Goal: Task Accomplishment & Management: Use online tool/utility

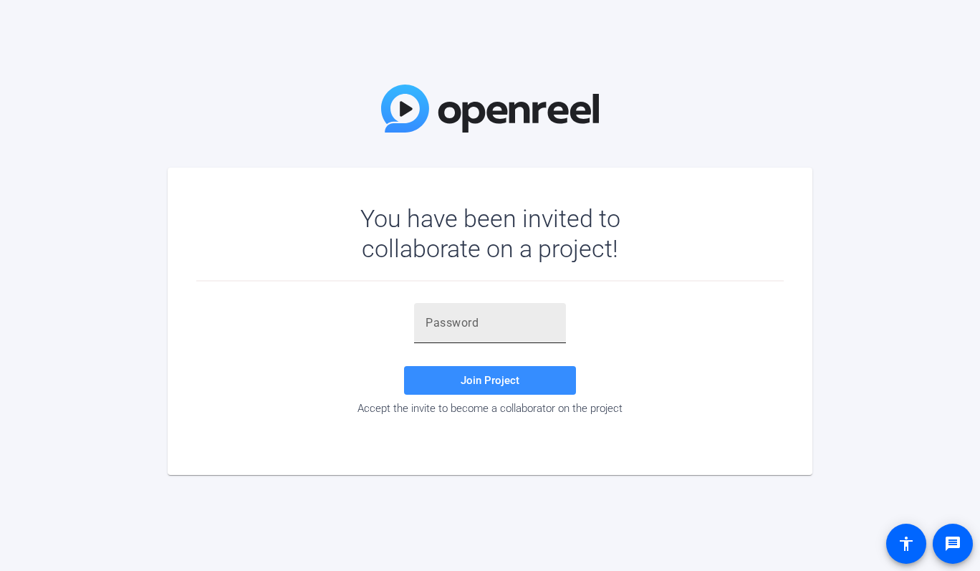
click at [471, 326] on input "text" at bounding box center [489, 322] width 129 height 17
paste input "T^UWpU"
type input "T^UWpU"
click at [478, 314] on div "T^UWpU" at bounding box center [489, 323] width 129 height 40
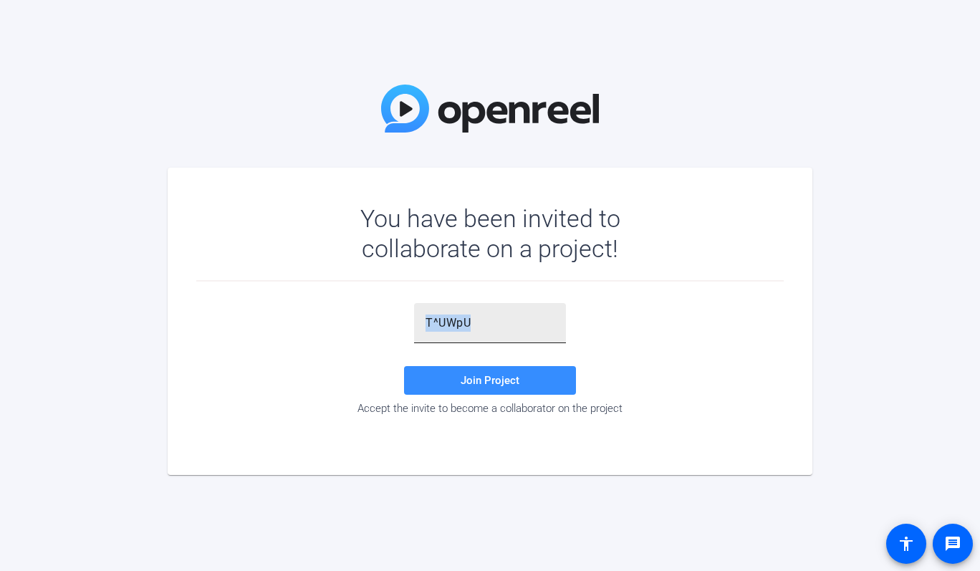
click at [478, 314] on div "T^UWpU" at bounding box center [489, 323] width 129 height 40
click at [457, 326] on input "T^UWpU" at bounding box center [489, 322] width 129 height 17
click at [470, 379] on span "Join Project" at bounding box center [489, 380] width 59 height 13
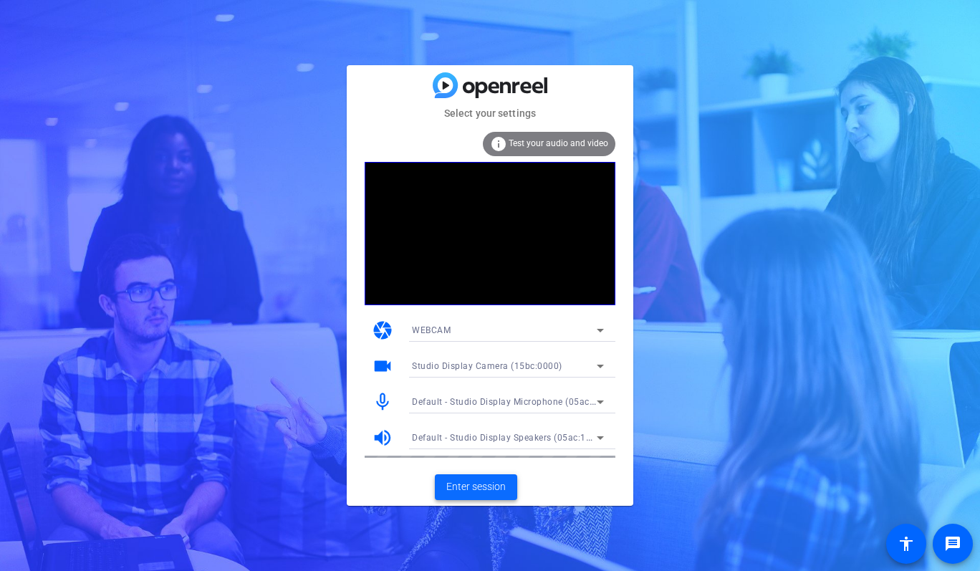
click at [473, 485] on span "Enter session" at bounding box center [475, 486] width 59 height 15
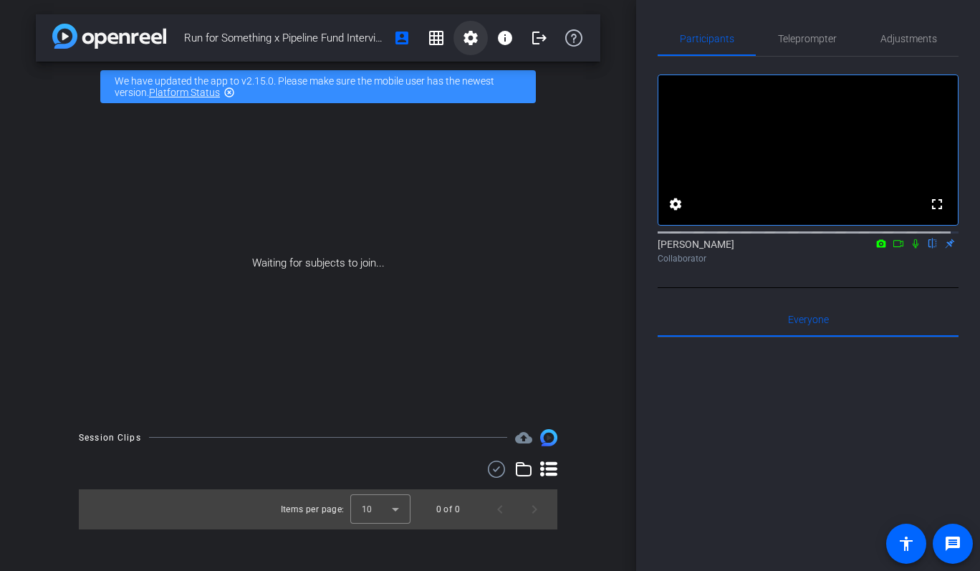
click at [468, 38] on mat-icon "settings" at bounding box center [470, 37] width 17 height 17
click at [485, 62] on span "Session Settings" at bounding box center [502, 67] width 75 height 17
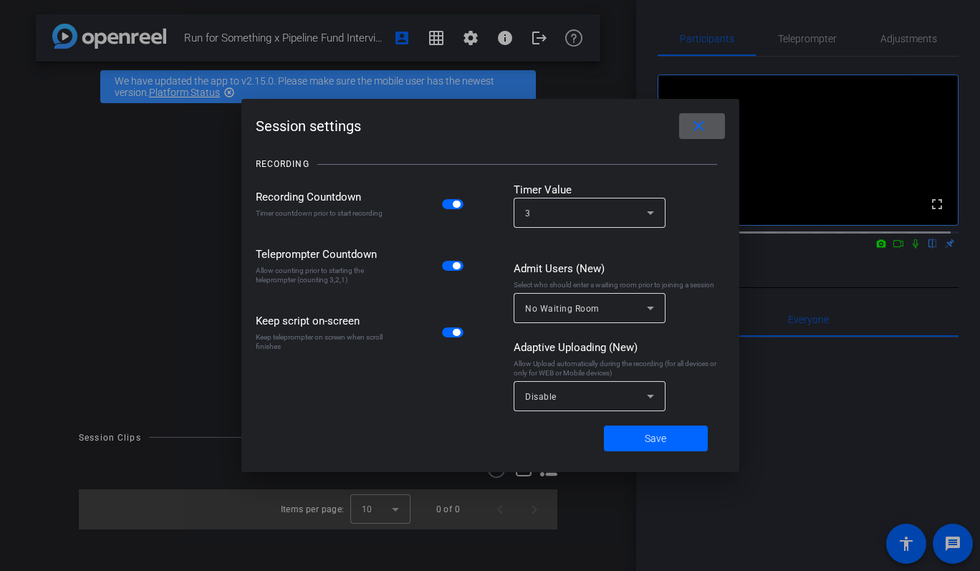
click at [572, 402] on div "Disable" at bounding box center [586, 396] width 122 height 18
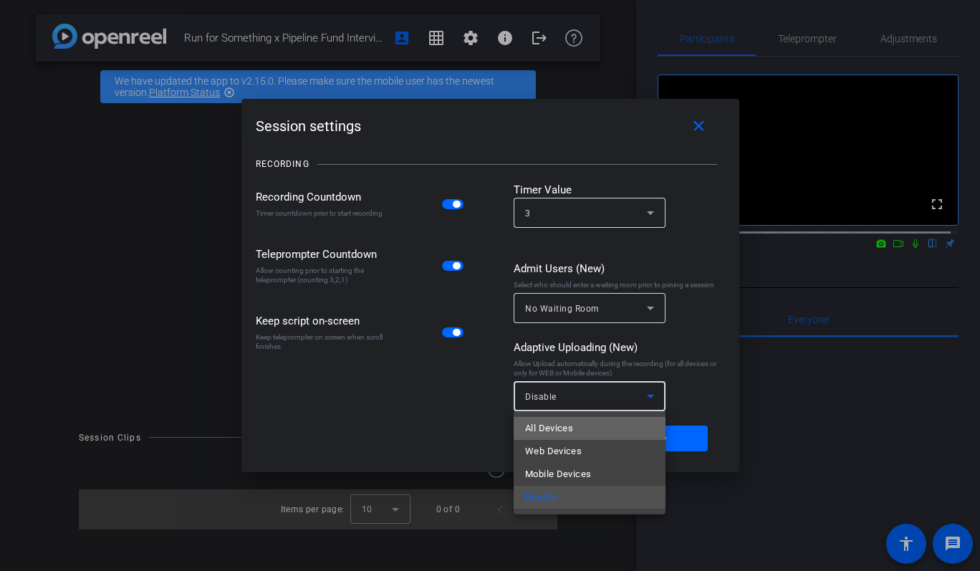
click at [557, 431] on span "All Devices" at bounding box center [549, 428] width 48 height 17
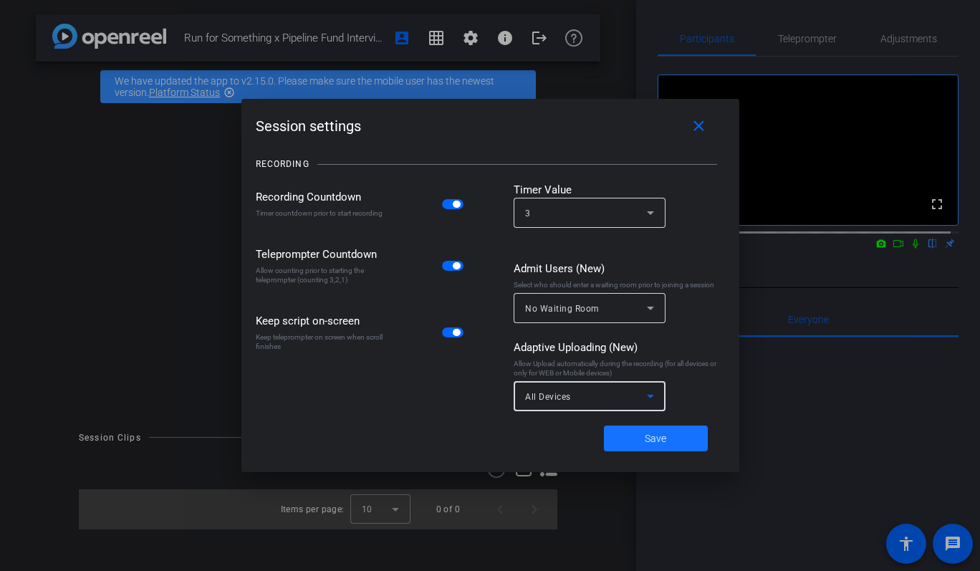
click at [657, 437] on span "Save" at bounding box center [654, 438] width 21 height 15
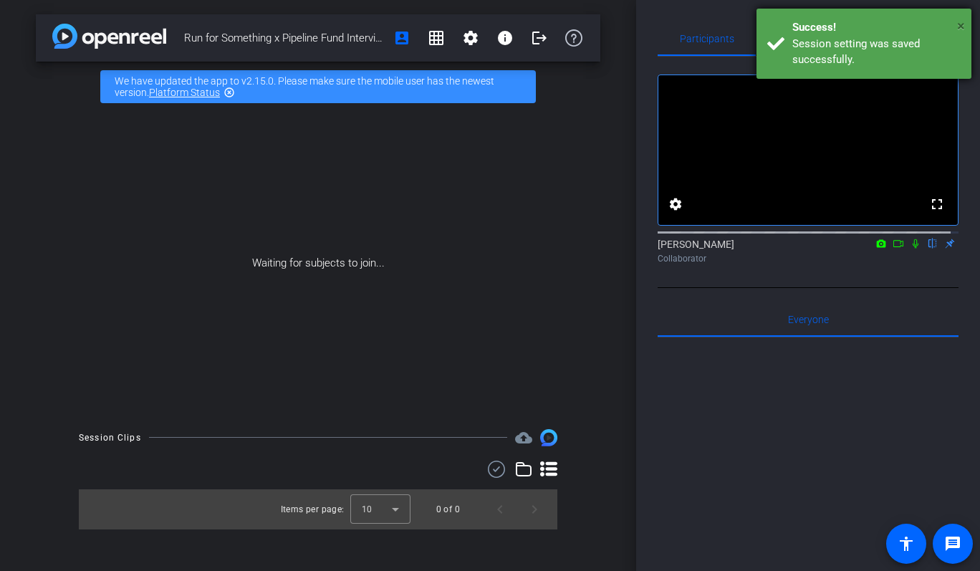
click at [963, 24] on span "×" at bounding box center [961, 25] width 8 height 17
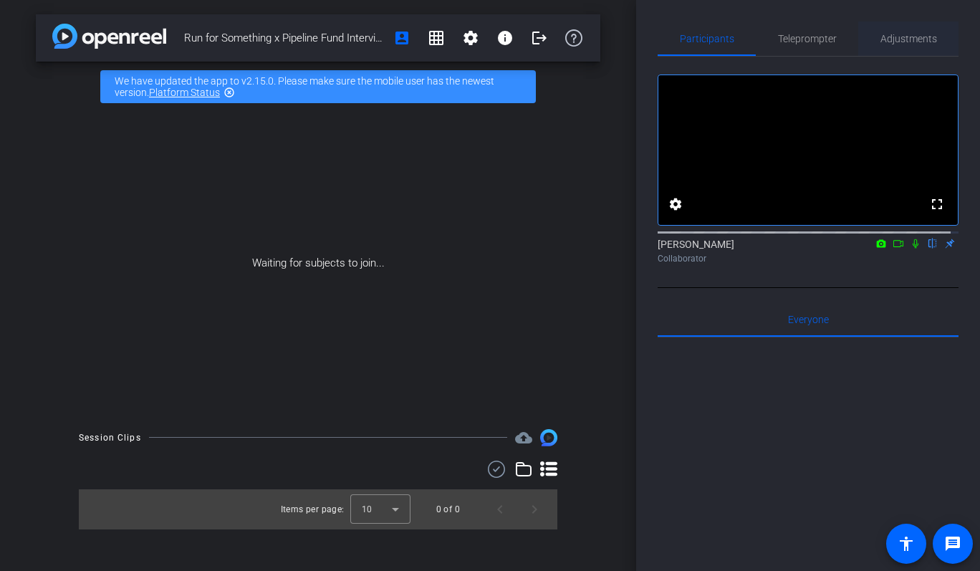
click at [921, 39] on span "Adjustments" at bounding box center [908, 39] width 57 height 10
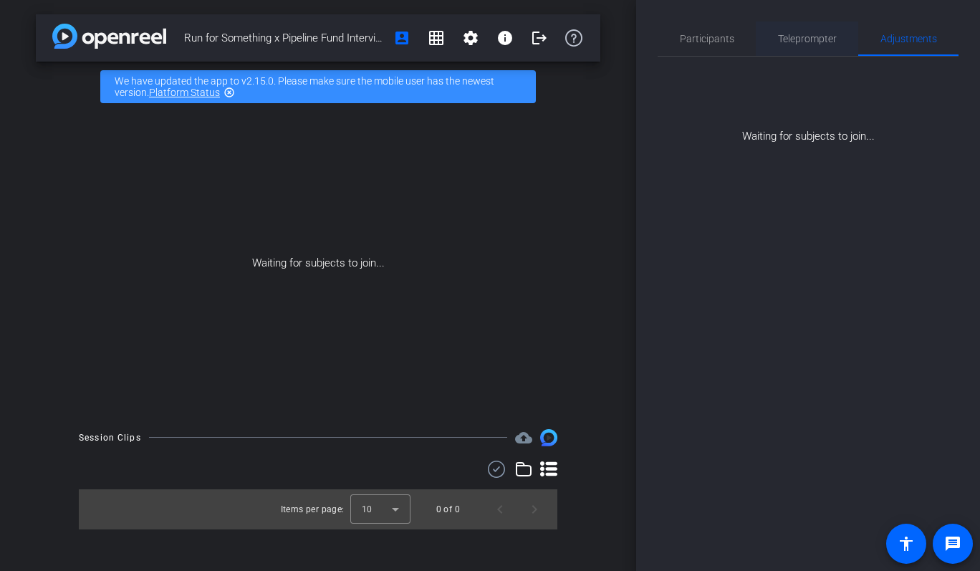
click at [805, 38] on span "Teleprompter" at bounding box center [807, 39] width 59 height 10
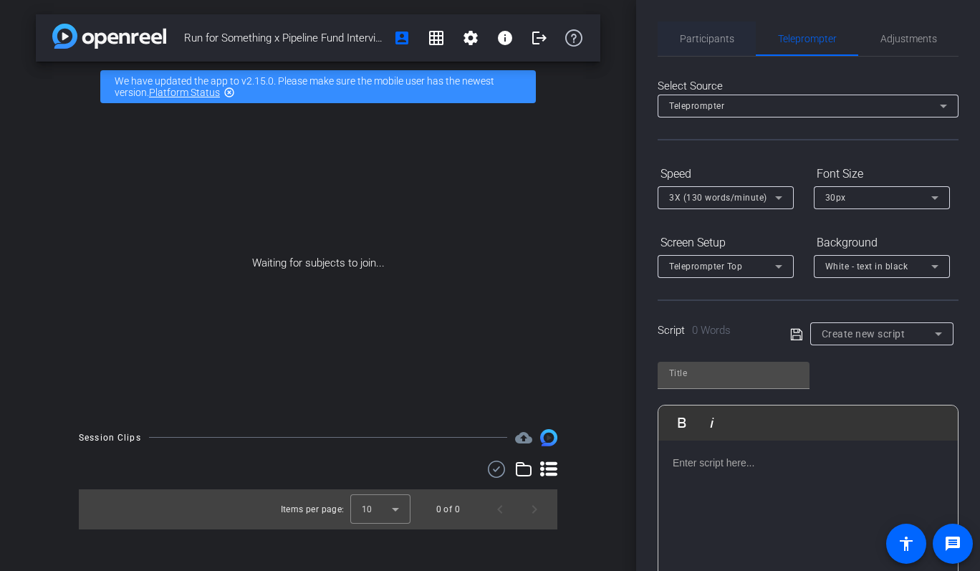
click at [706, 42] on span "Participants" at bounding box center [707, 39] width 54 height 10
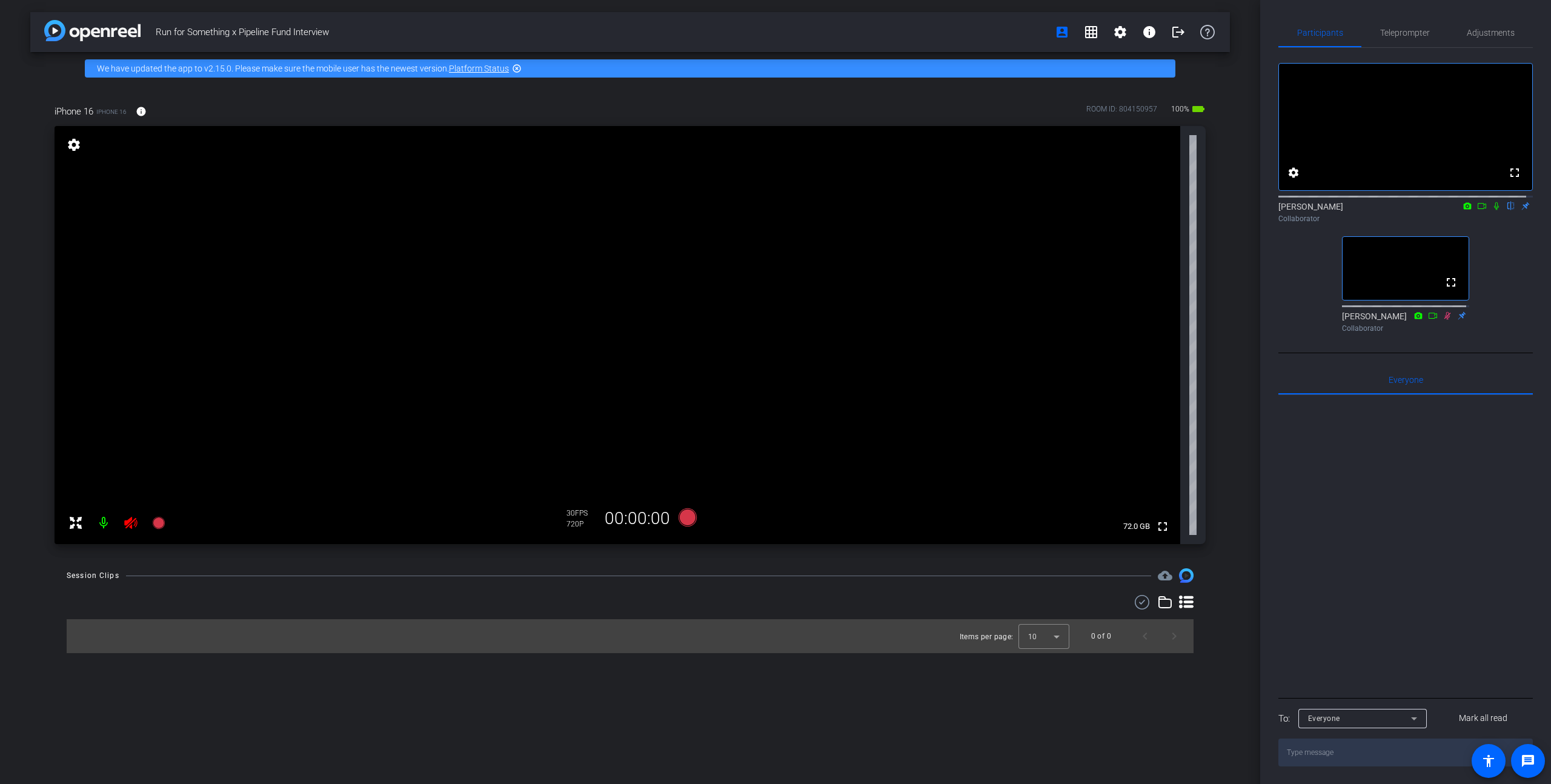
click at [130, 482] on icon at bounding box center [130, 522] width 14 height 14
click at [130, 482] on div at bounding box center [117, 523] width 107 height 25
click at [828, 33] on span "Adjustments" at bounding box center [1491, 33] width 48 height 8
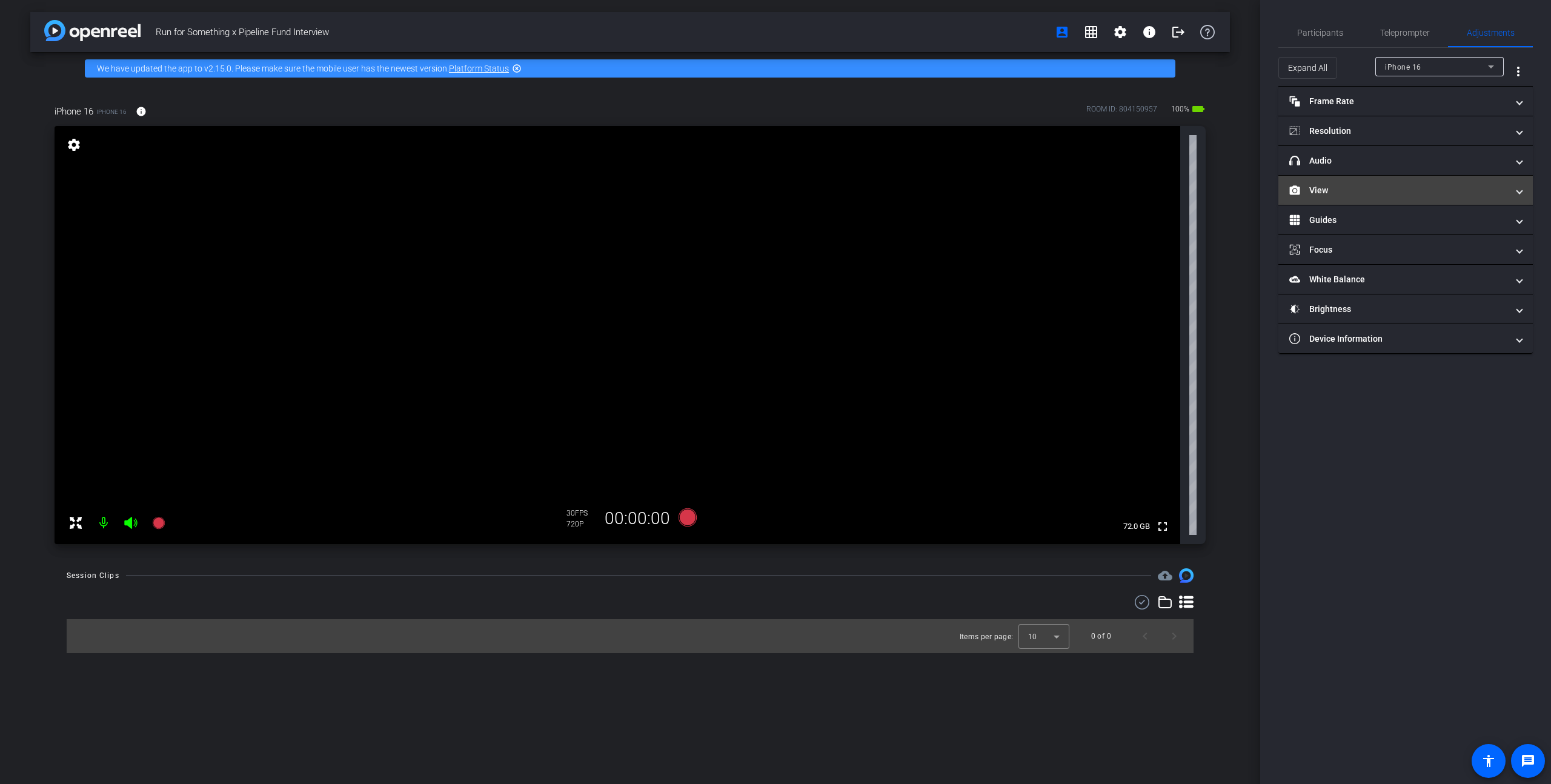
click at [828, 191] on mat-panel-title "View" at bounding box center [1399, 190] width 218 height 13
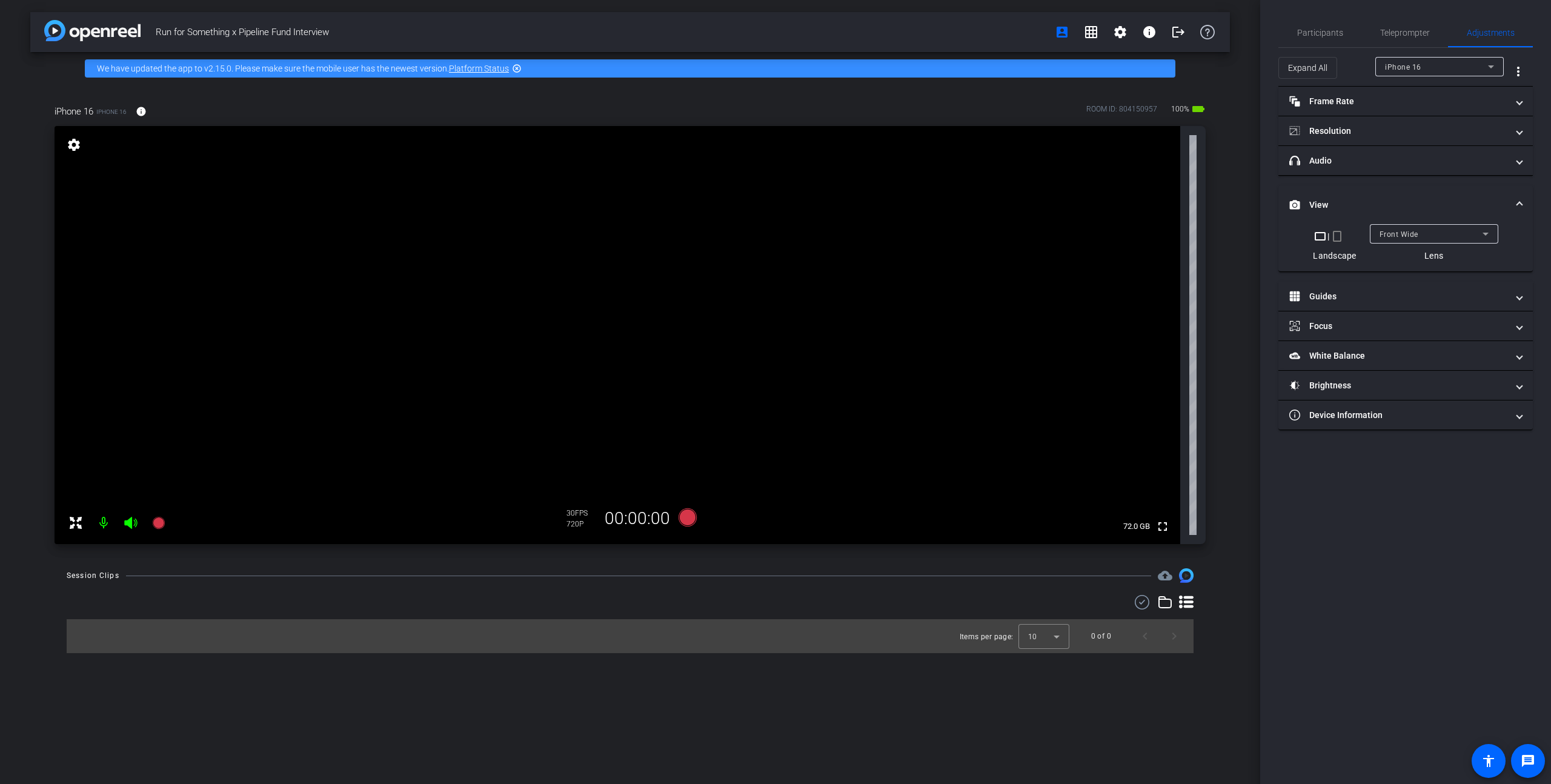
click at [828, 238] on mat-icon "crop_portrait" at bounding box center [1337, 236] width 14 height 14
click at [828, 238] on mat-icon "crop_landscape" at bounding box center [1326, 236] width 14 height 14
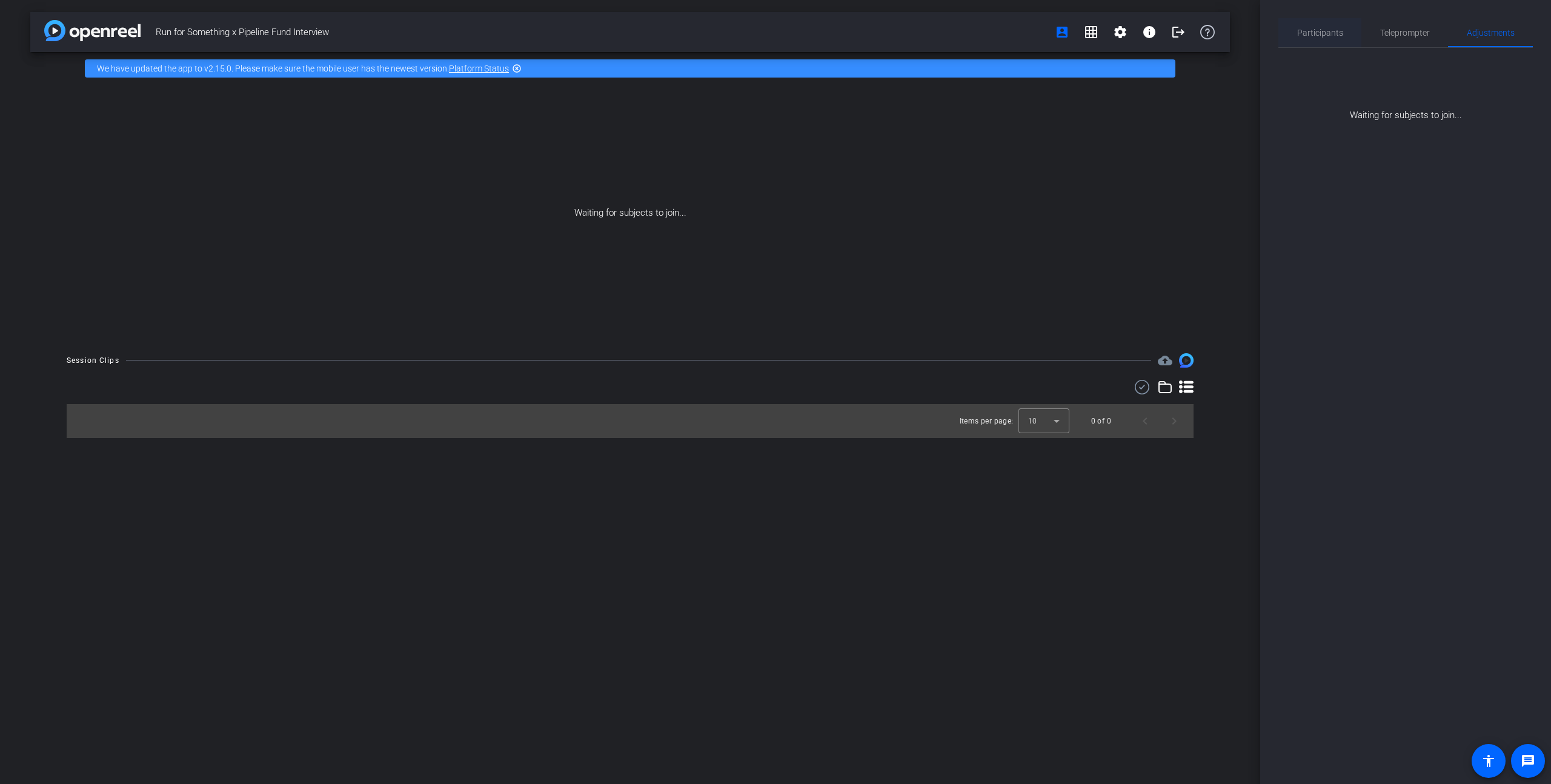
click at [828, 29] on span "Participants" at bounding box center [1320, 33] width 46 height 8
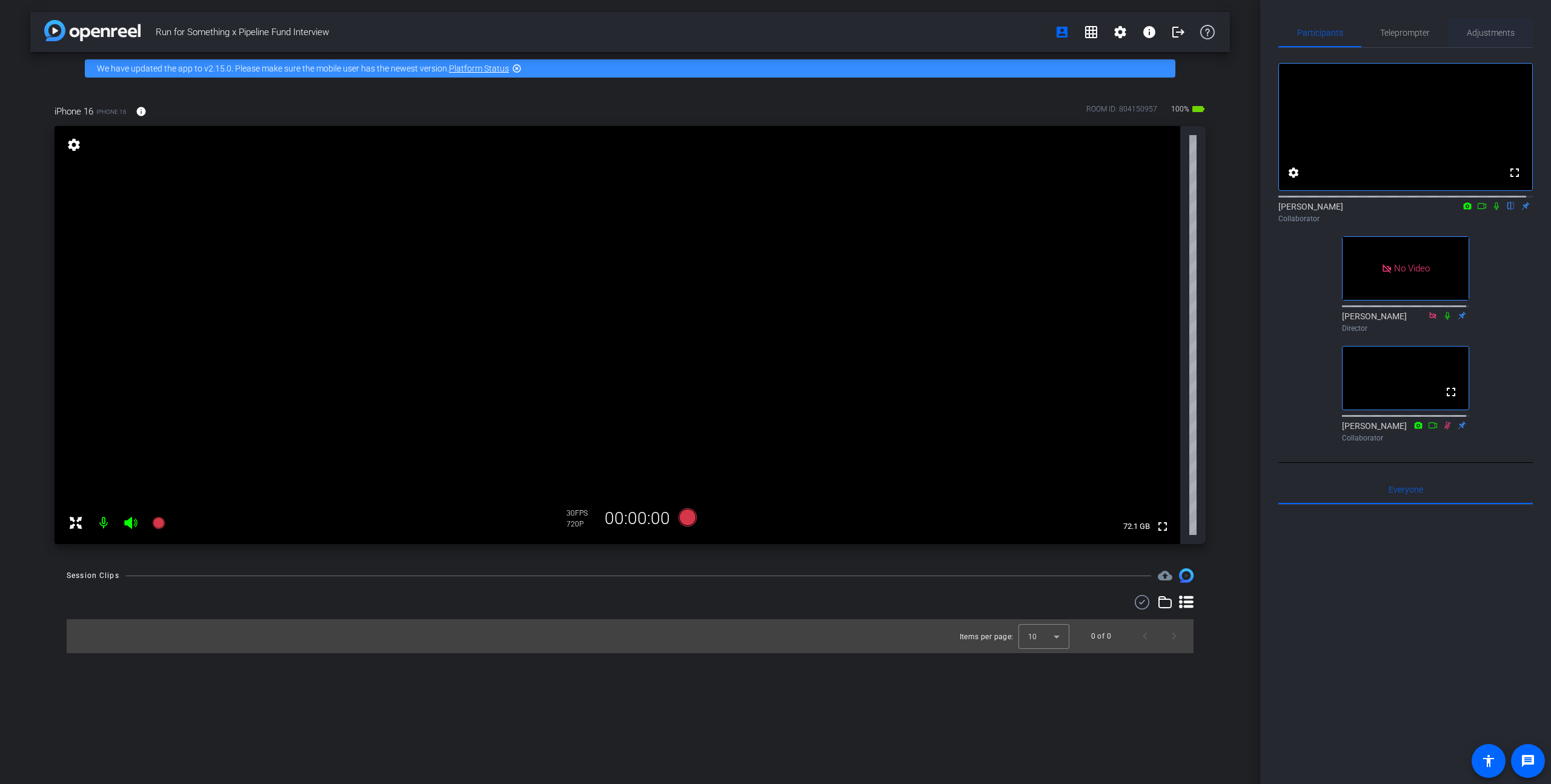
click at [828, 25] on span "Adjustments" at bounding box center [1491, 32] width 48 height 29
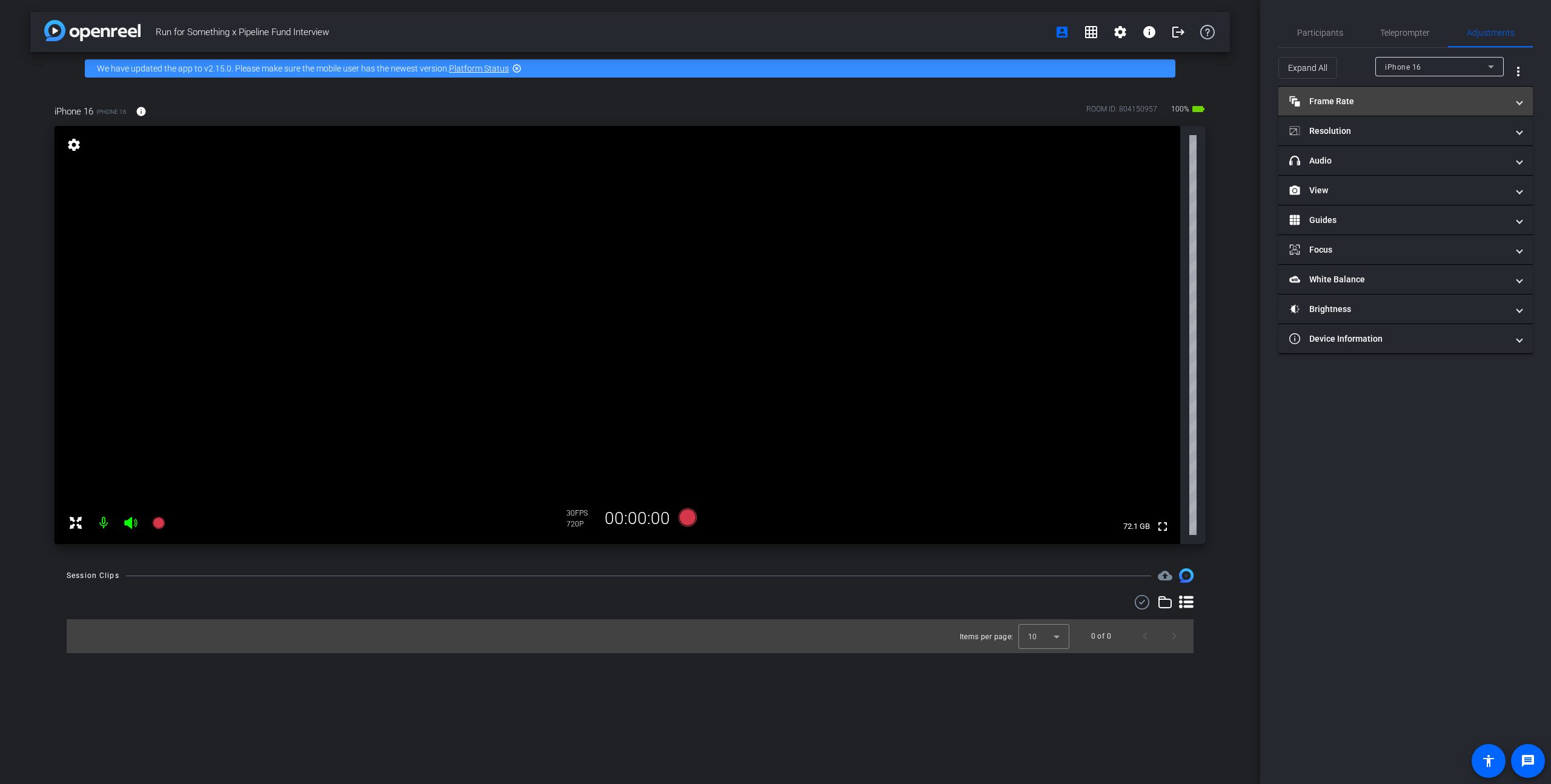
click at [828, 101] on mat-panel-title "Frame Rate Frame Rate" at bounding box center [1399, 101] width 218 height 13
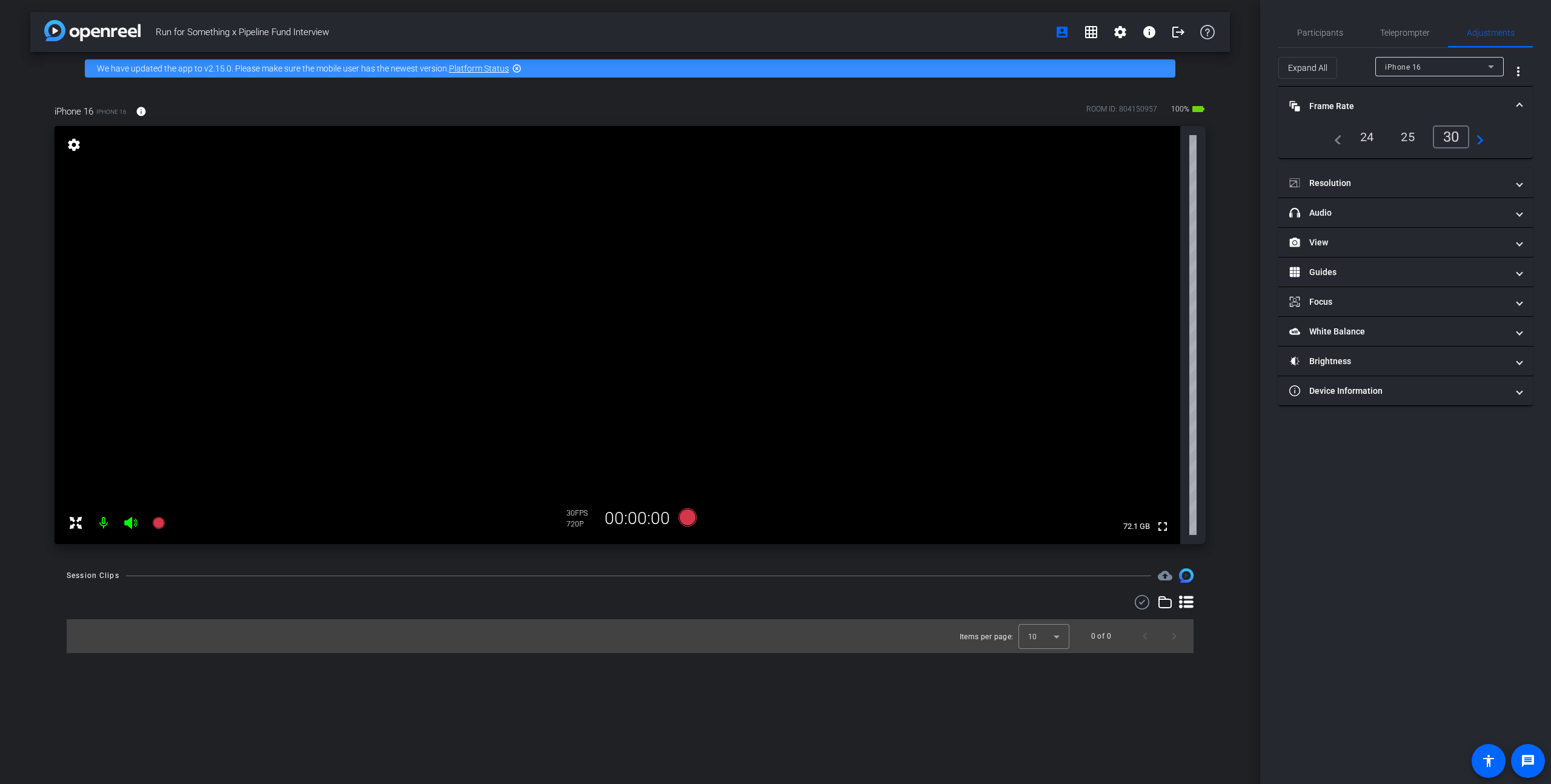
click at [828, 139] on div "24" at bounding box center [1367, 137] width 32 height 20
click at [828, 182] on mat-panel-title "Resolution" at bounding box center [1399, 183] width 218 height 13
click at [828, 217] on div "4k" at bounding box center [1464, 218] width 31 height 20
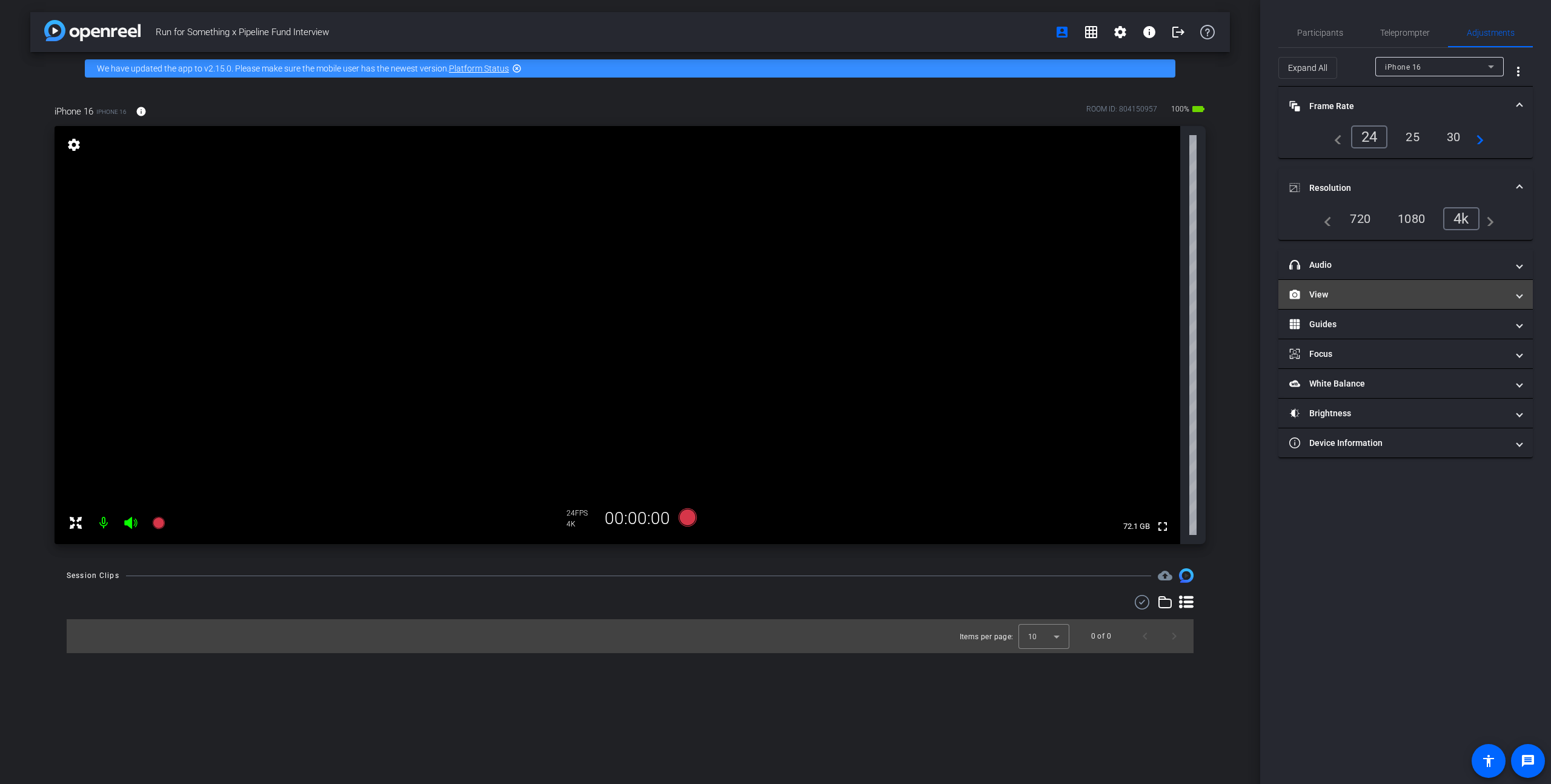
click at [828, 288] on mat-panel-title "View" at bounding box center [1399, 294] width 218 height 13
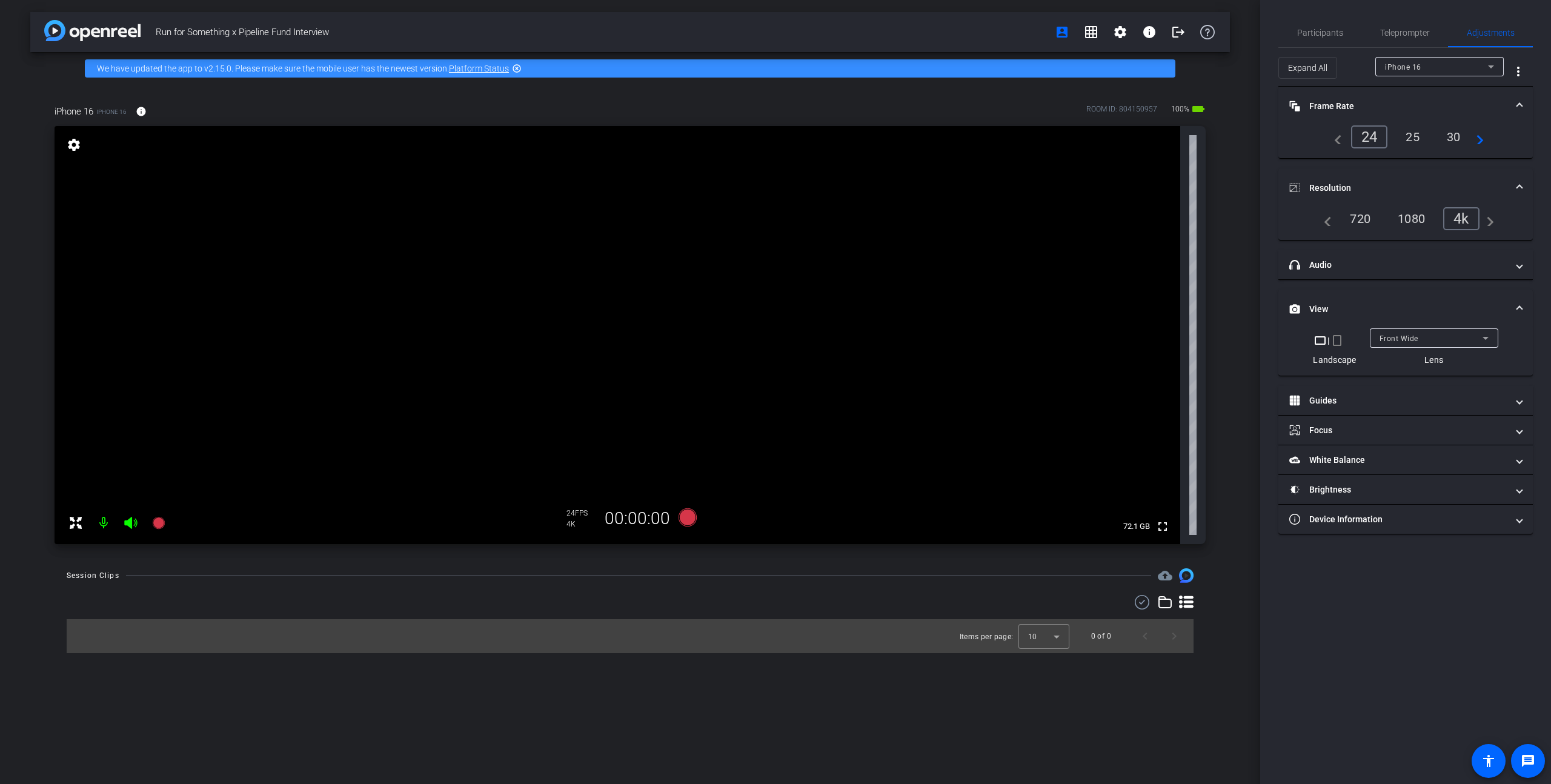
click at [828, 340] on div "Front Wide" at bounding box center [1431, 338] width 103 height 15
click at [828, 359] on mat-option "Back Wide" at bounding box center [1433, 362] width 129 height 19
click at [828, 337] on div "Back Wide" at bounding box center [1431, 338] width 103 height 15
click at [828, 382] on span "Front Wide" at bounding box center [1399, 381] width 40 height 14
click at [828, 336] on span "Front Wide" at bounding box center [1399, 338] width 39 height 8
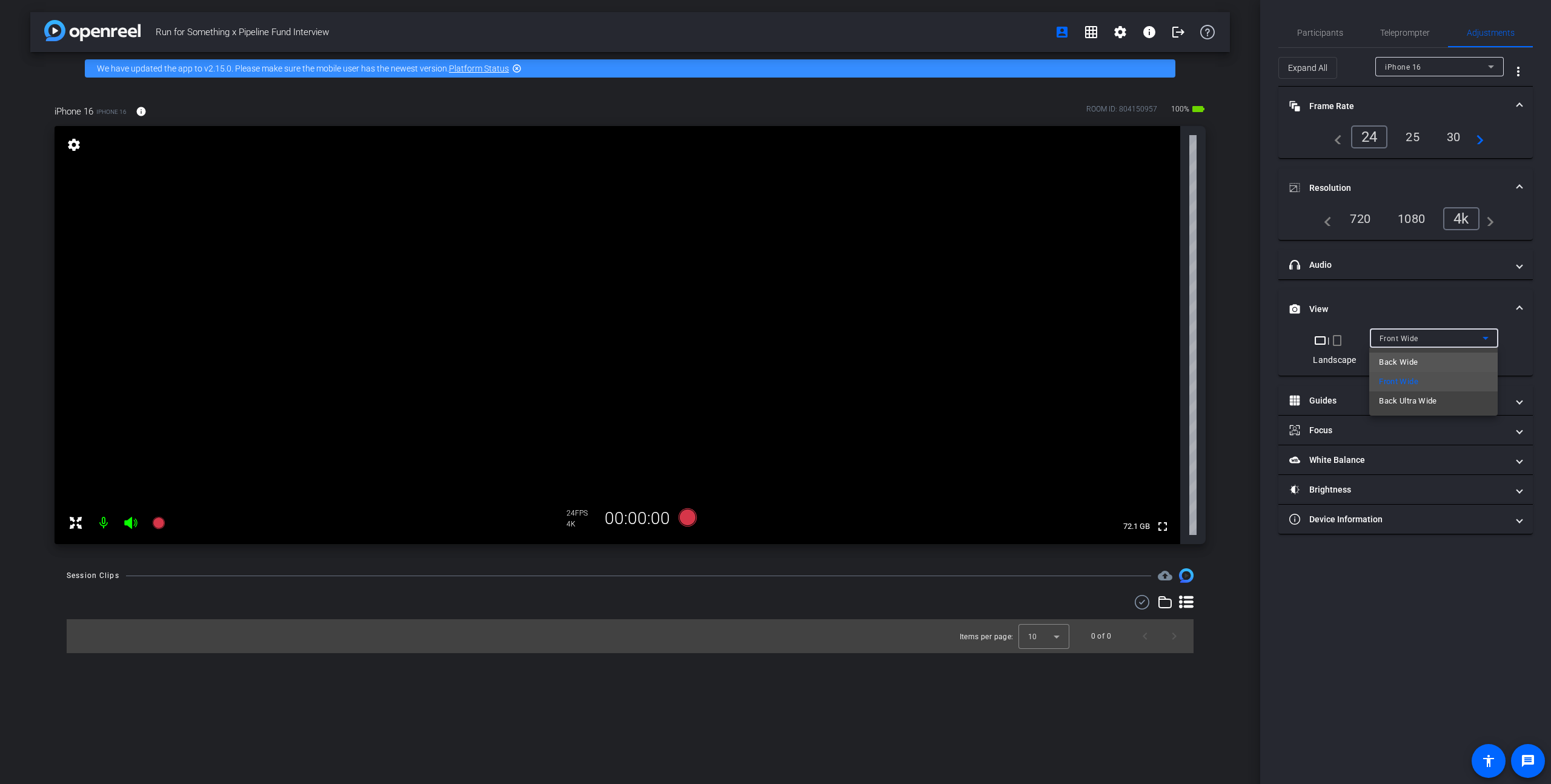
click at [828, 357] on span "Back Wide" at bounding box center [1399, 362] width 39 height 14
click at [828, 37] on span "Participants" at bounding box center [1320, 33] width 46 height 8
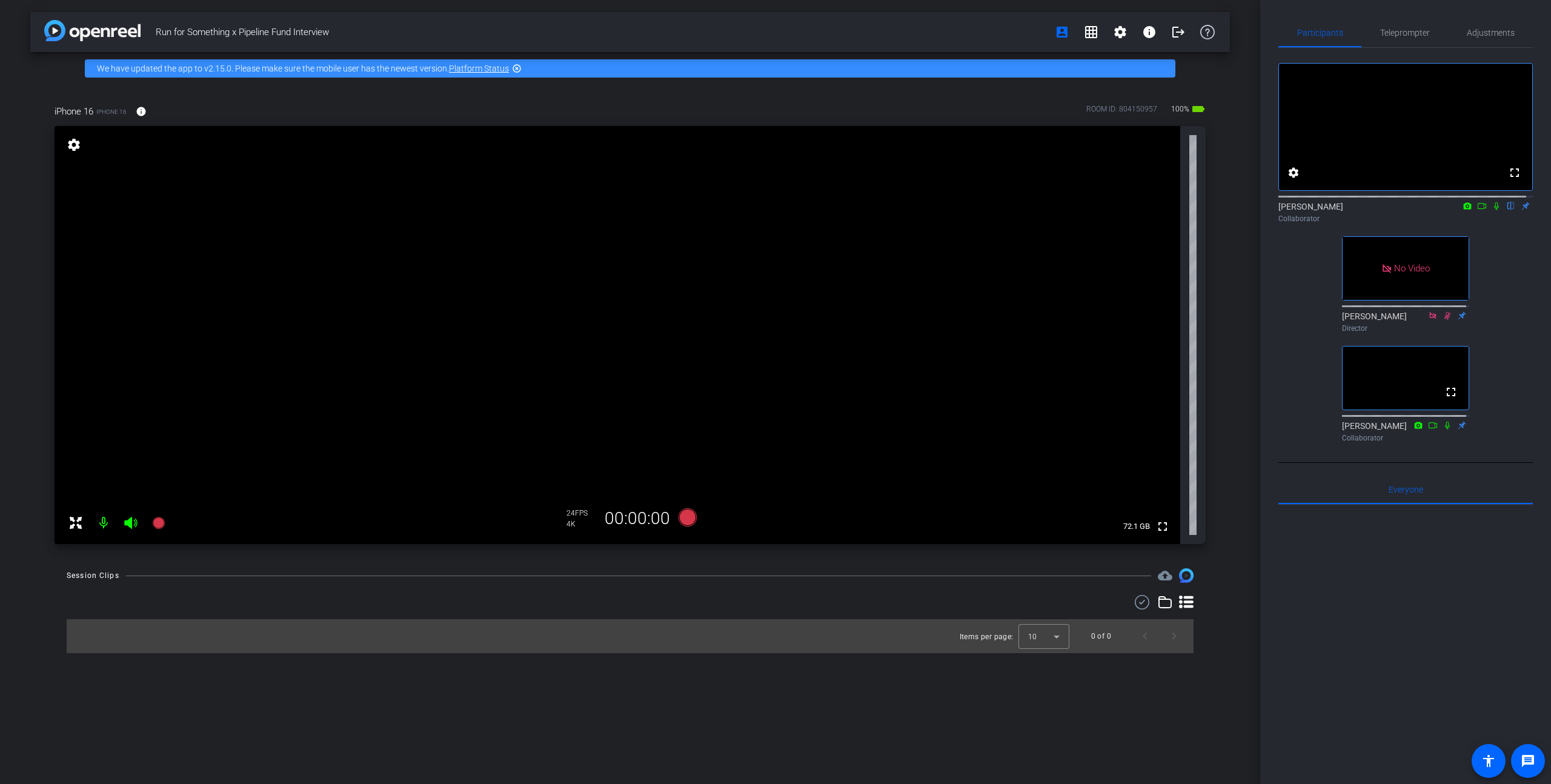
click at [828, 210] on icon at bounding box center [1497, 206] width 5 height 8
click at [828, 209] on icon at bounding box center [1482, 206] width 8 height 6
click at [686, 482] on icon at bounding box center [687, 517] width 18 height 18
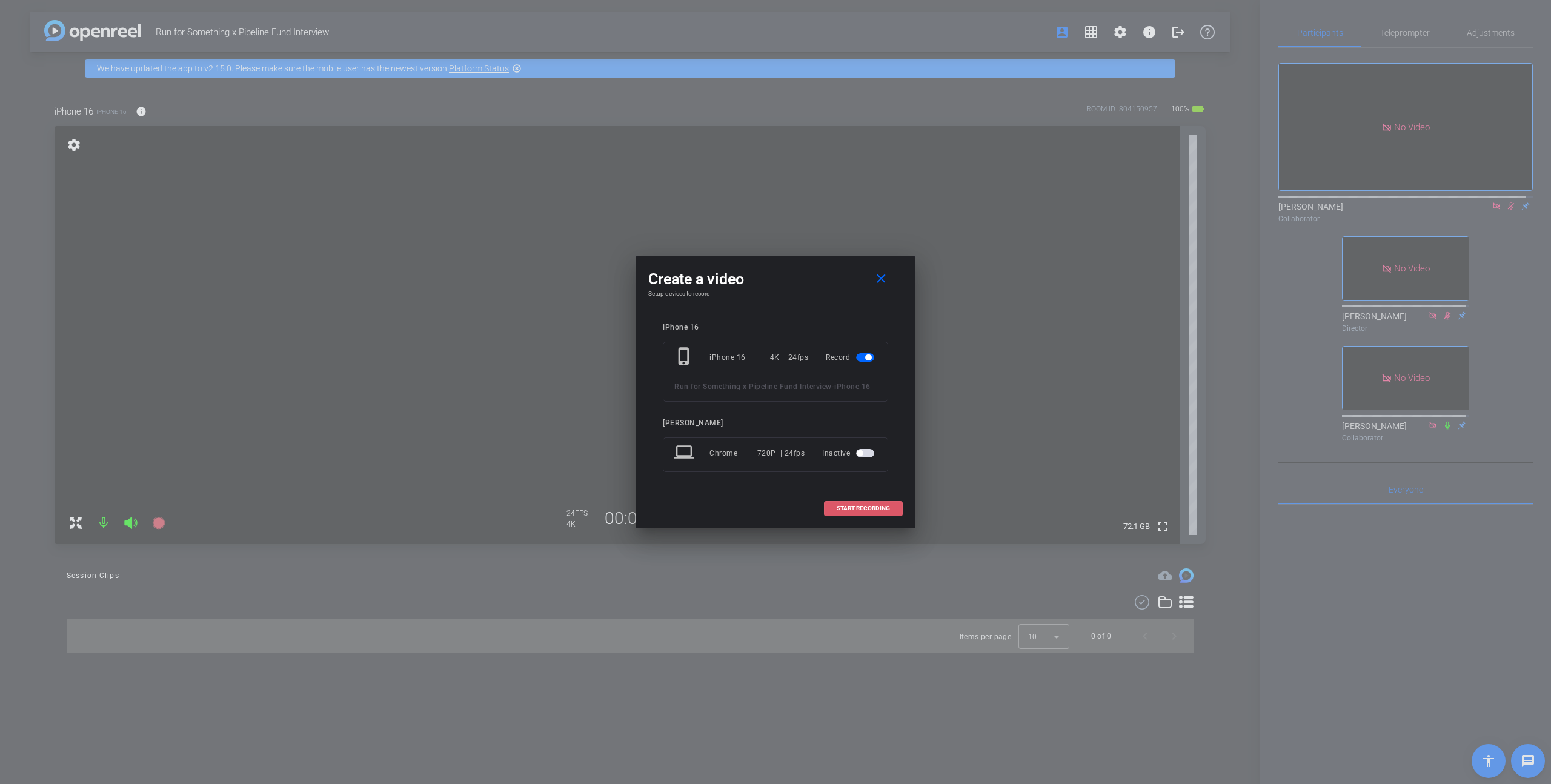
click at [828, 482] on span at bounding box center [864, 508] width 78 height 29
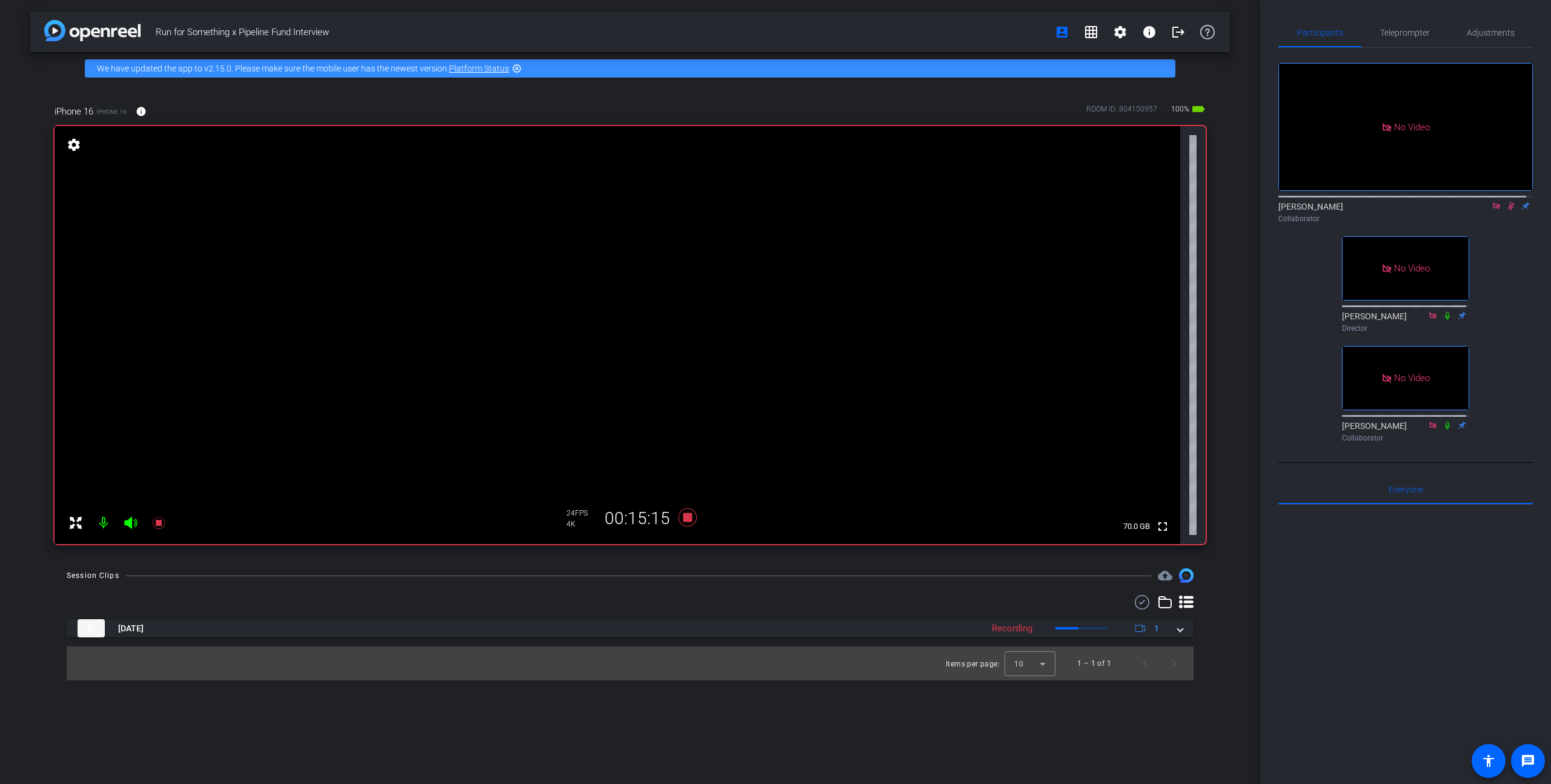
click at [828, 210] on icon at bounding box center [1510, 206] width 9 height 8
click at [157, 482] on icon at bounding box center [158, 523] width 12 height 12
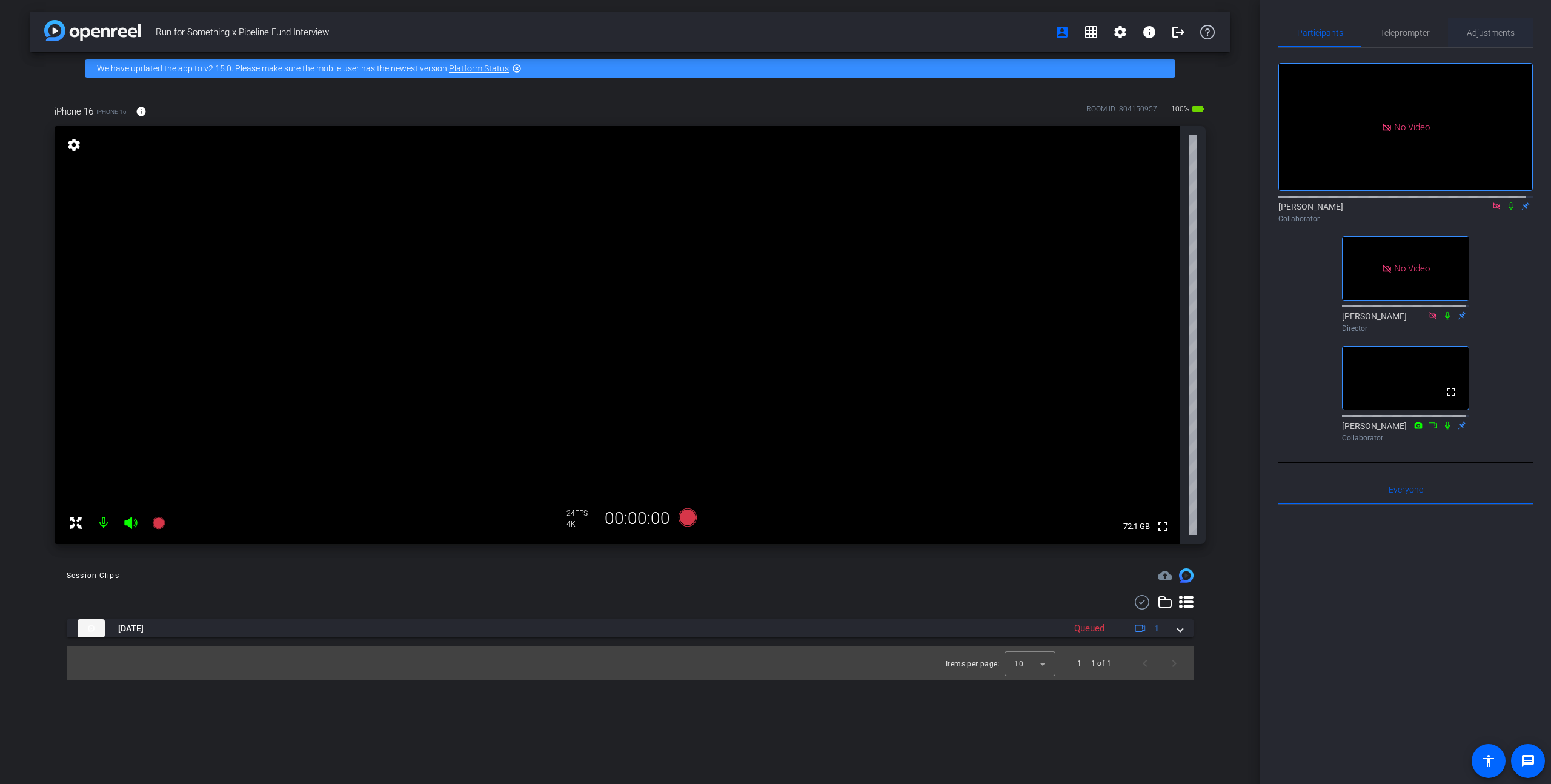
click at [828, 36] on span "Adjustments" at bounding box center [1491, 33] width 48 height 8
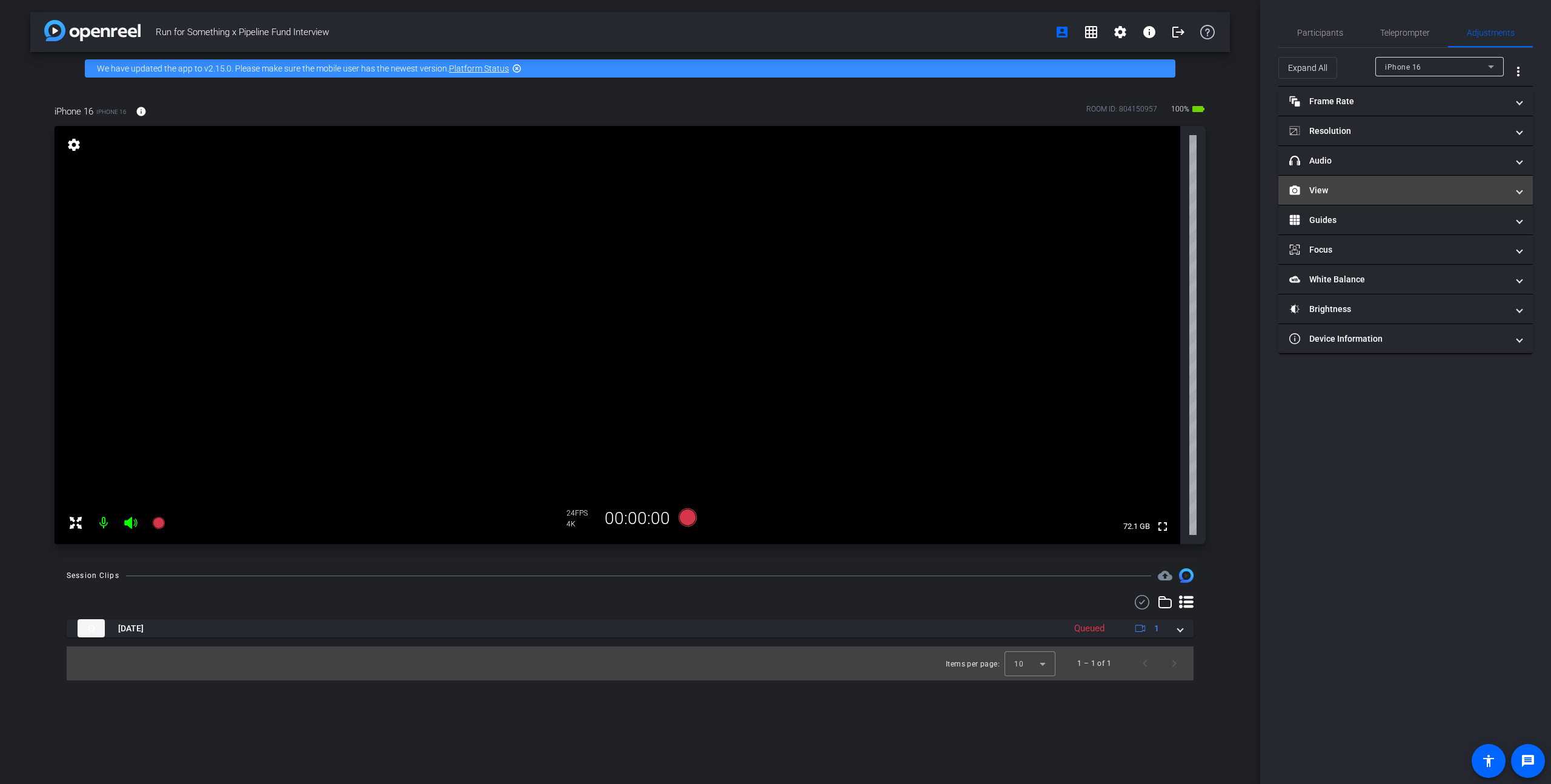
click at [828, 182] on mat-expansion-panel-header "View" at bounding box center [1405, 190] width 255 height 29
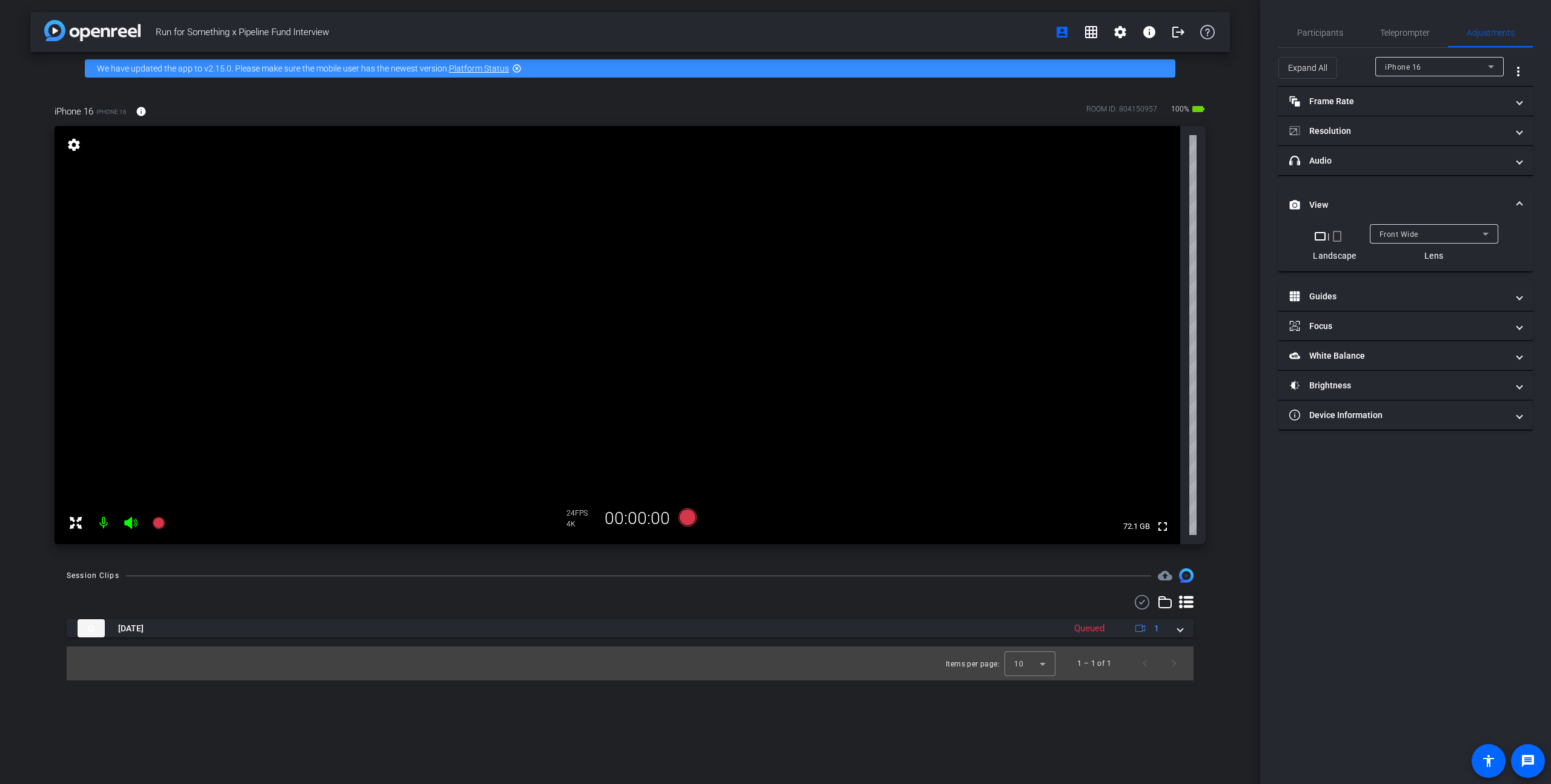
click at [828, 228] on div "Front Wide" at bounding box center [1431, 234] width 103 height 15
click at [828, 259] on span "Back Wide" at bounding box center [1399, 257] width 39 height 14
click at [828, 237] on span "Back Wide" at bounding box center [1398, 234] width 37 height 8
